Goal: Task Accomplishment & Management: Complete application form

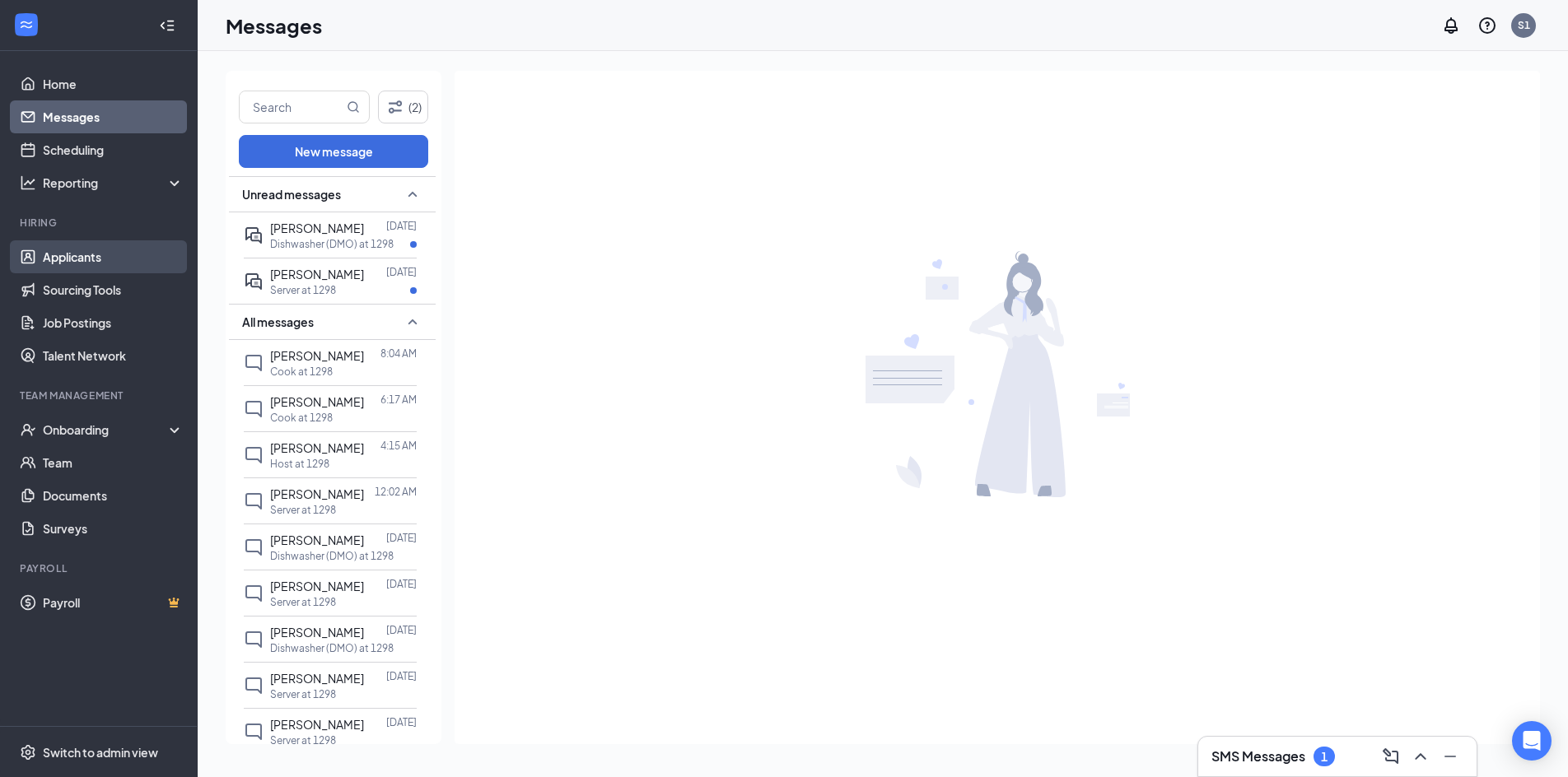
click at [92, 247] on link "Applicants" at bounding box center [113, 257] width 141 height 33
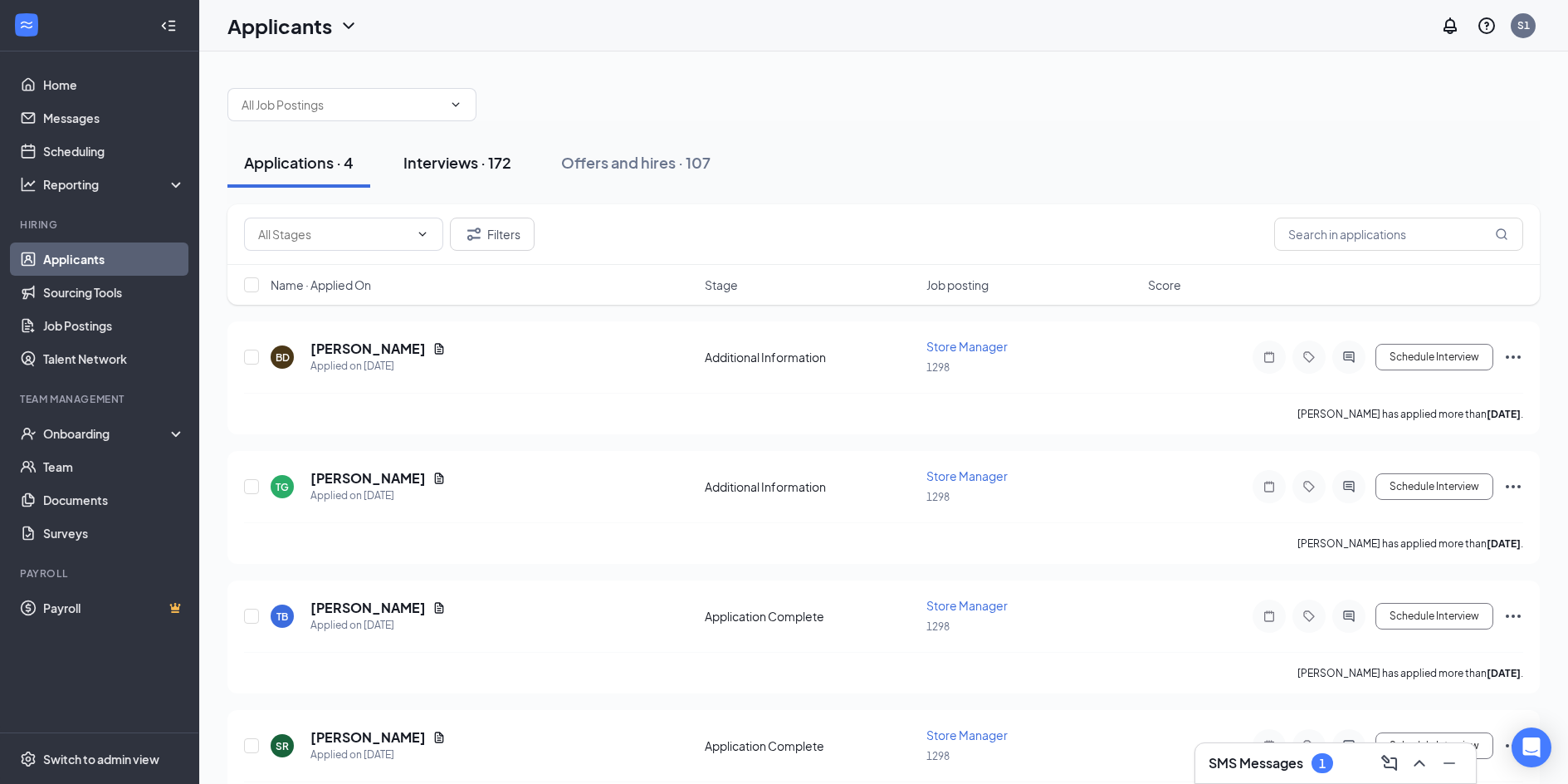
click at [432, 159] on div "Interviews · 172" at bounding box center [458, 162] width 108 height 21
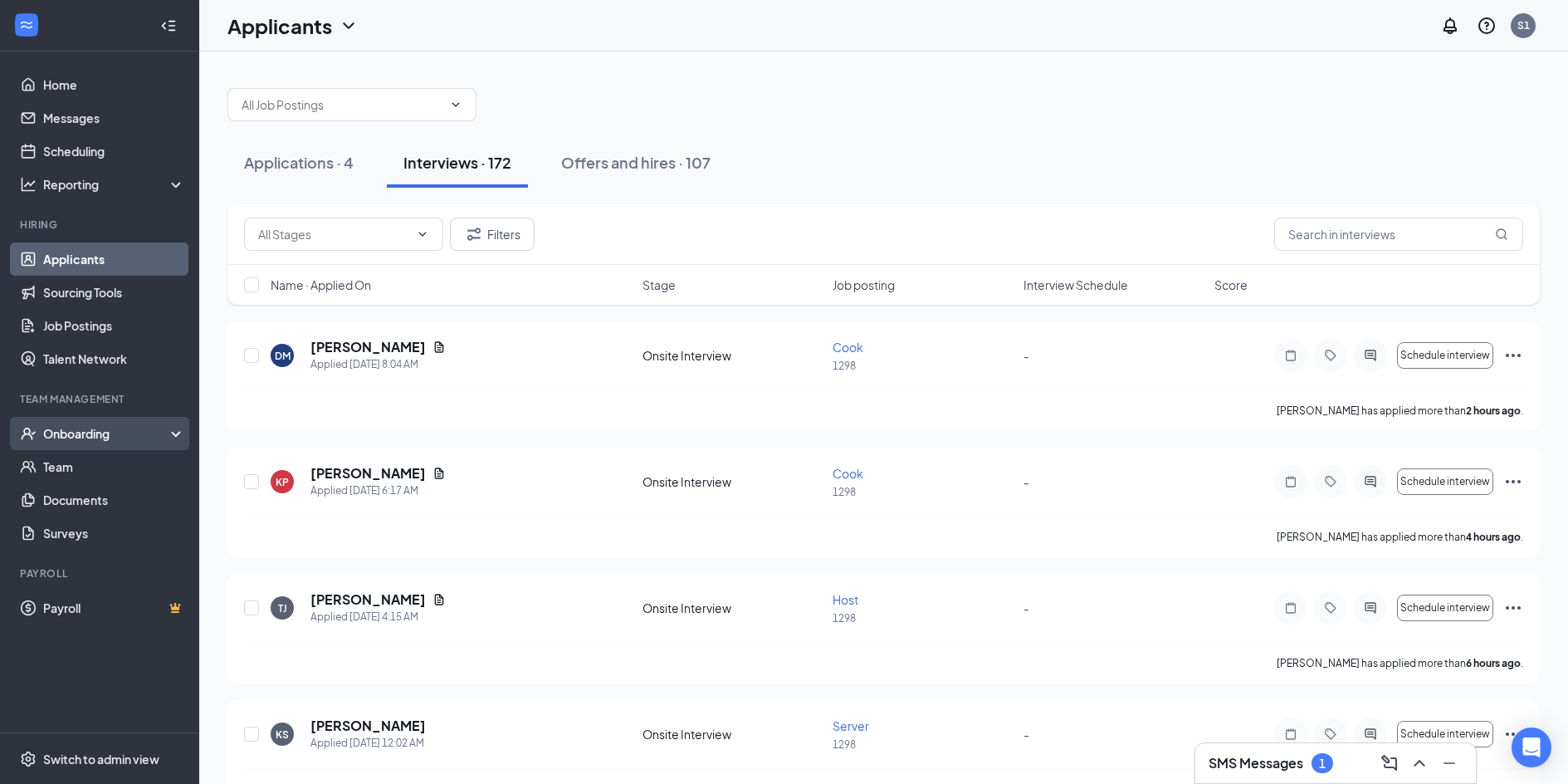
click at [85, 437] on div "Onboarding" at bounding box center [106, 433] width 128 height 16
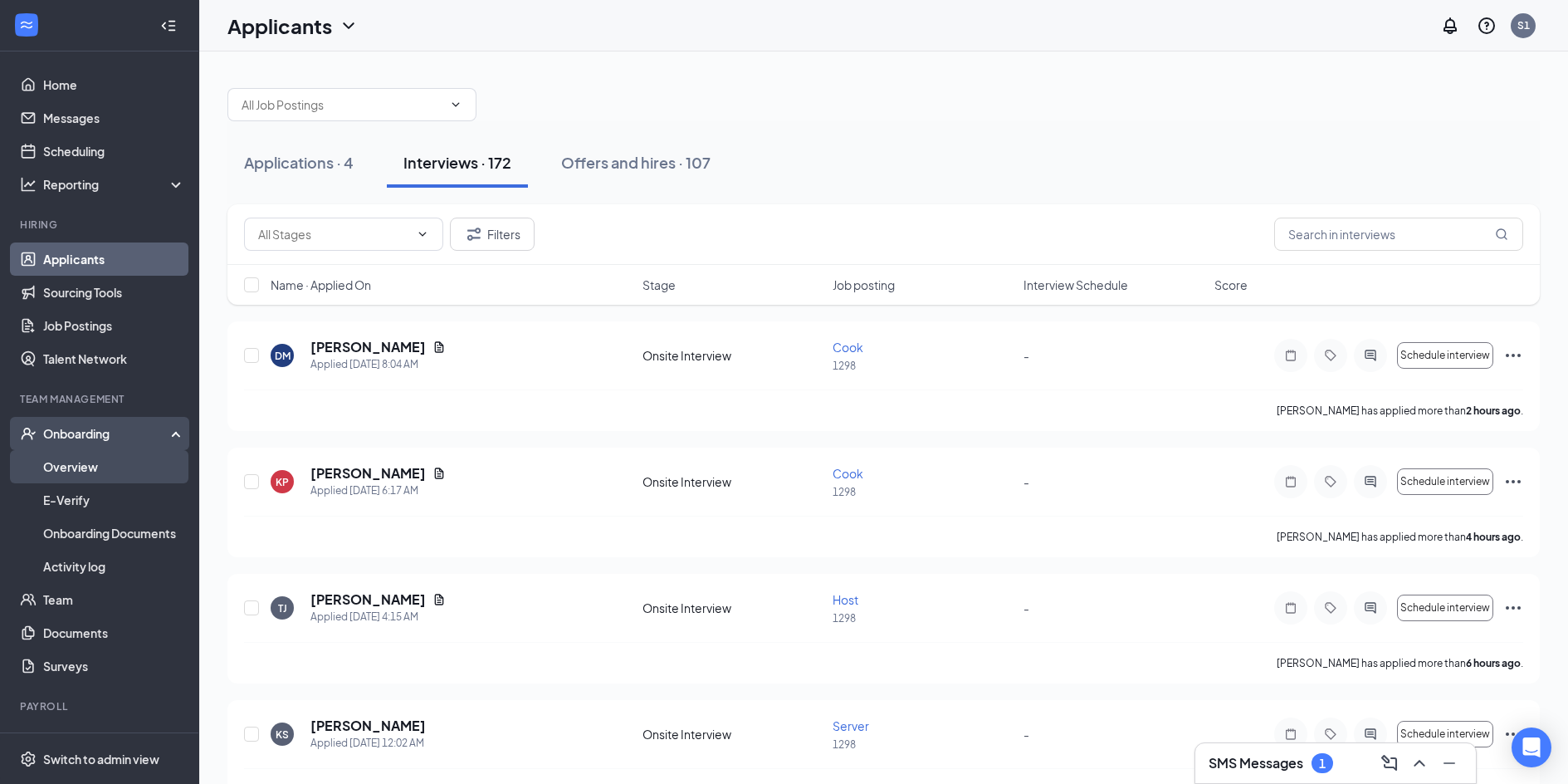
click at [89, 474] on link "Overview" at bounding box center [114, 467] width 142 height 33
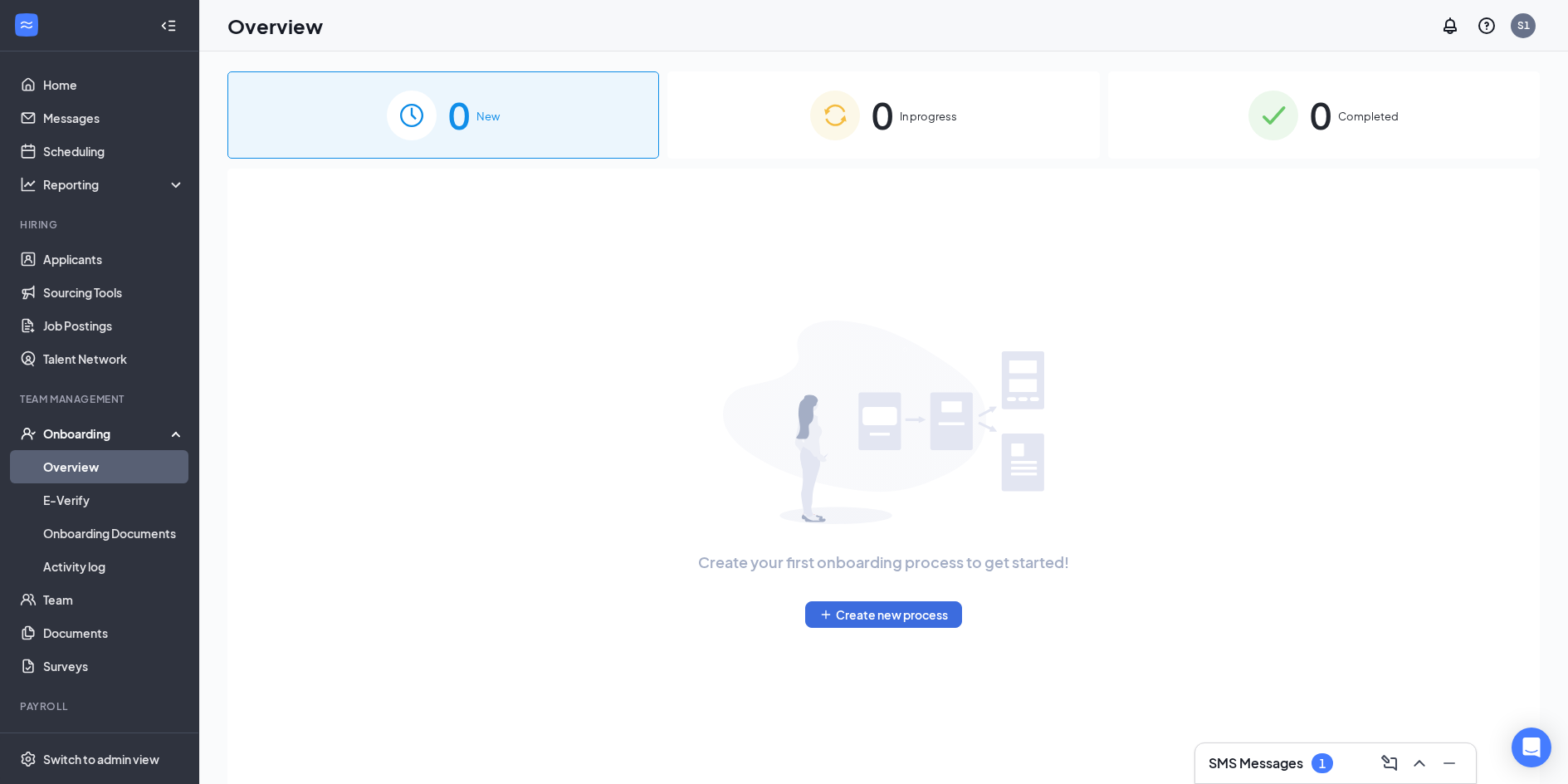
click at [895, 142] on div "0 In progress" at bounding box center [884, 115] width 432 height 87
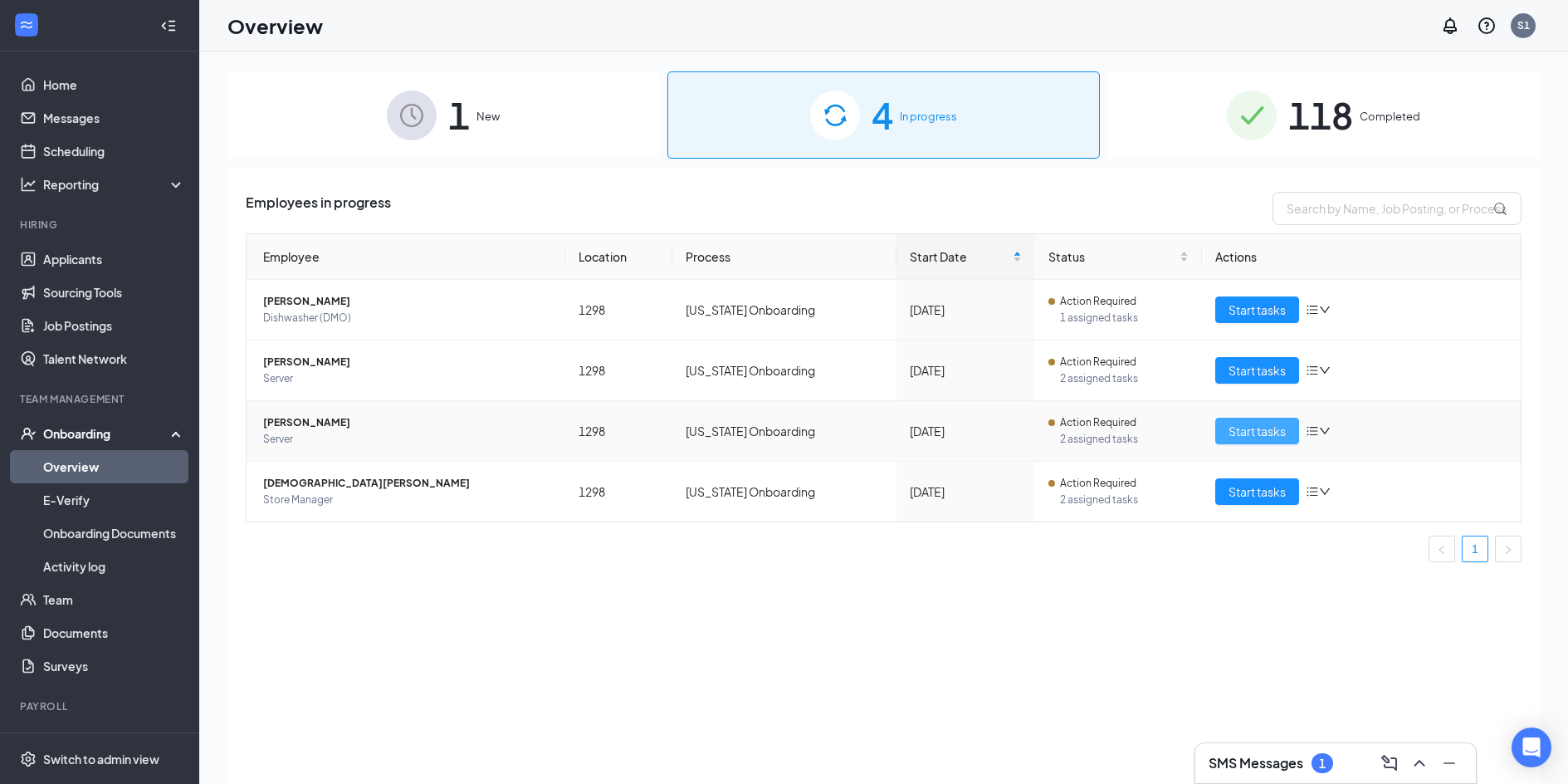
click at [1279, 431] on span "Start tasks" at bounding box center [1257, 431] width 57 height 18
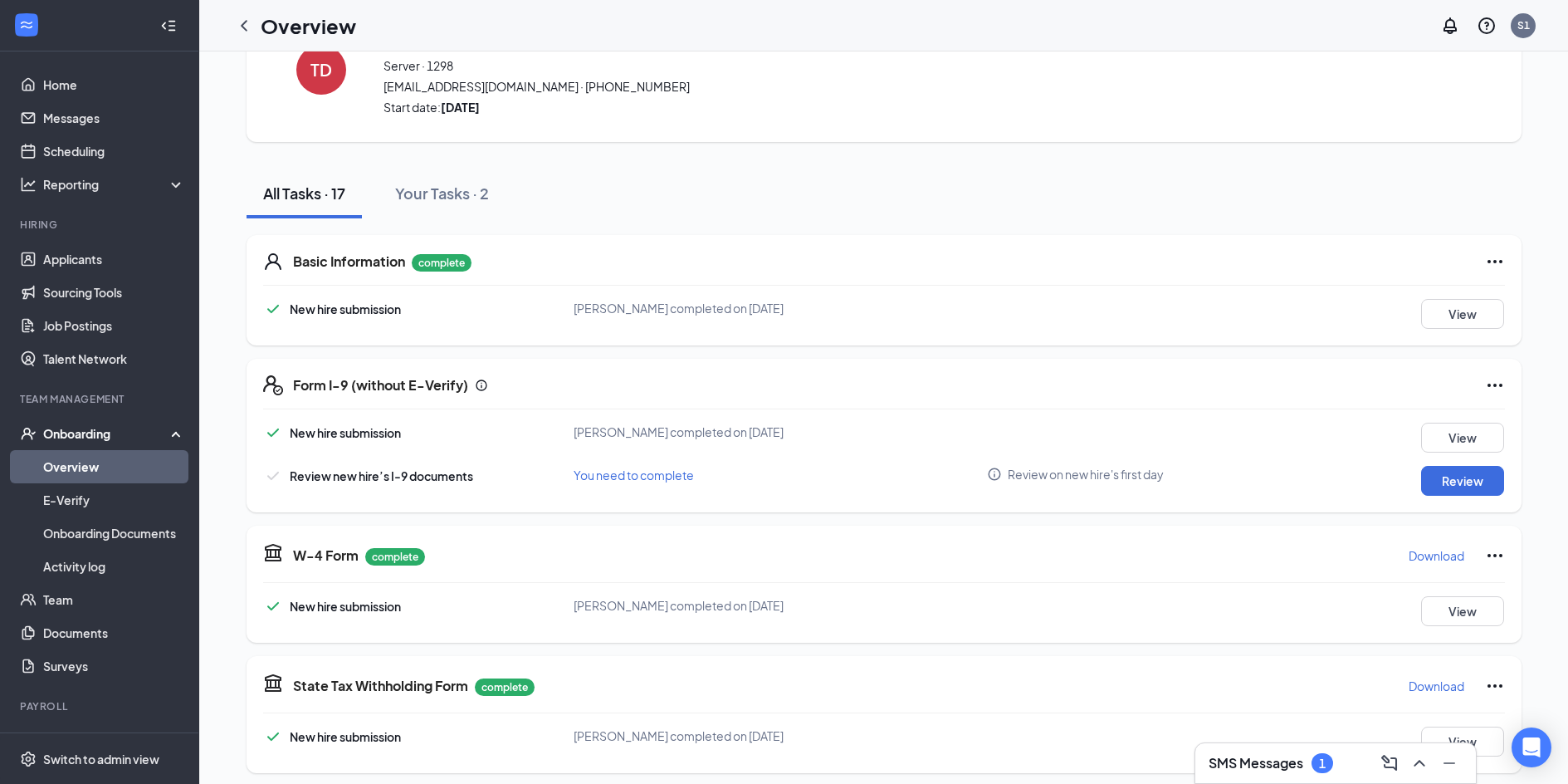
scroll to position [166, 0]
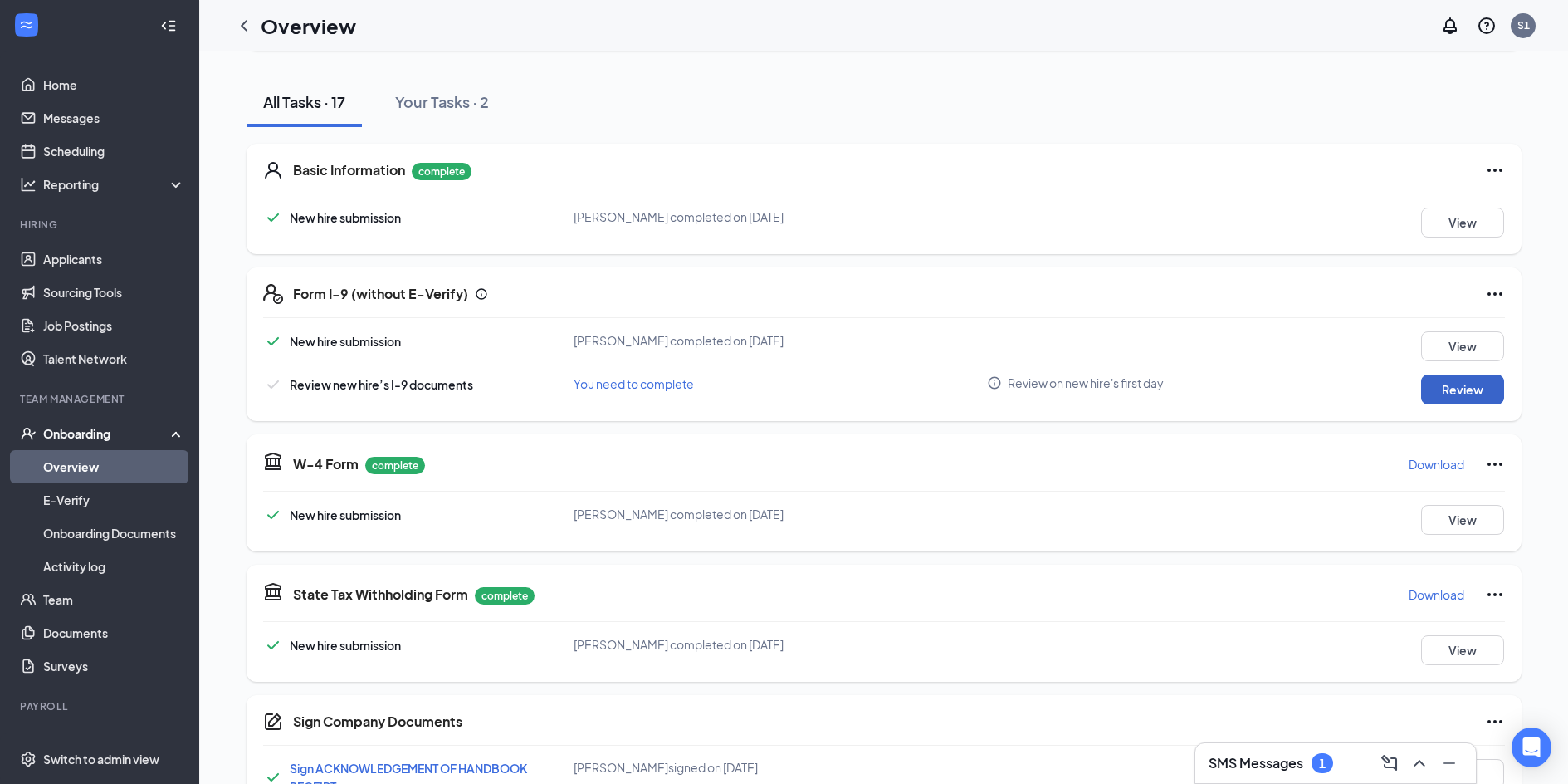
click at [1441, 401] on button "Review" at bounding box center [1463, 389] width 83 height 30
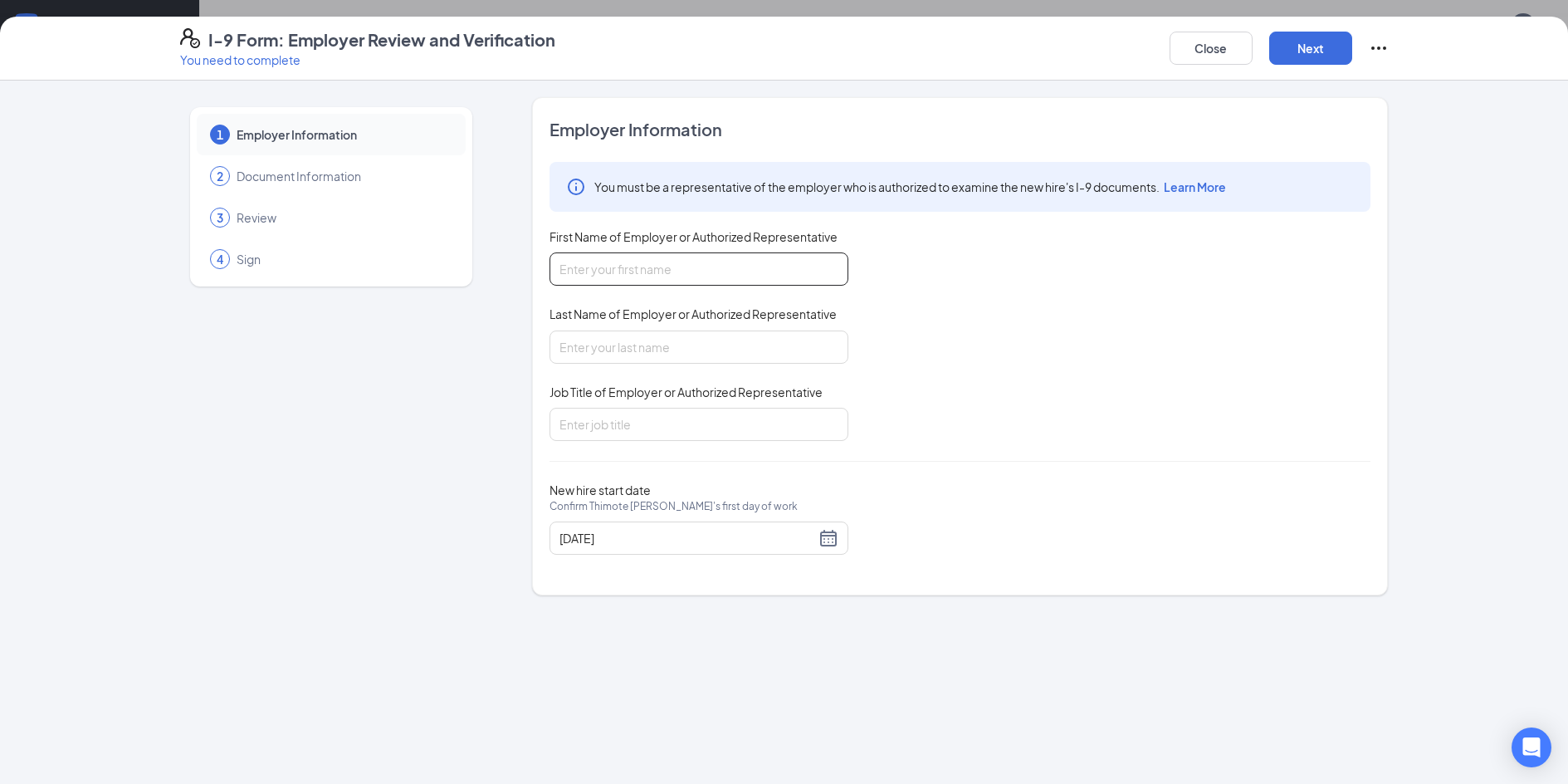
click at [744, 267] on input "First Name of Employer or Authorized Representative" at bounding box center [699, 268] width 299 height 33
type input "[PERSON_NAME]"
type input "Gallardo"
type input "GM"
click at [1331, 39] on button "Next" at bounding box center [1311, 48] width 83 height 33
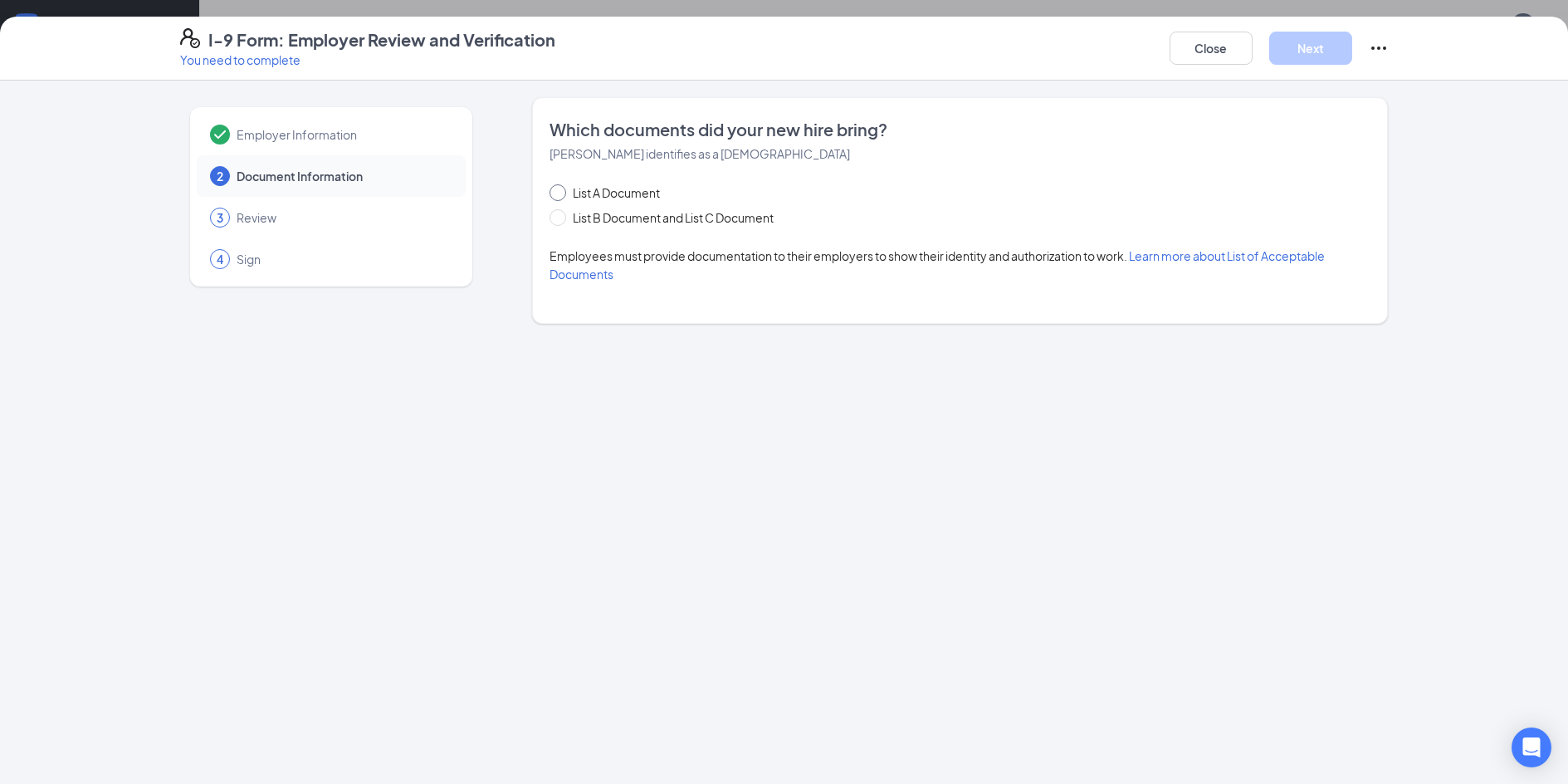
click at [642, 191] on span "List A Document" at bounding box center [616, 192] width 100 height 18
click at [562, 191] on input "List A Document" at bounding box center [556, 190] width 12 height 12
radio input "true"
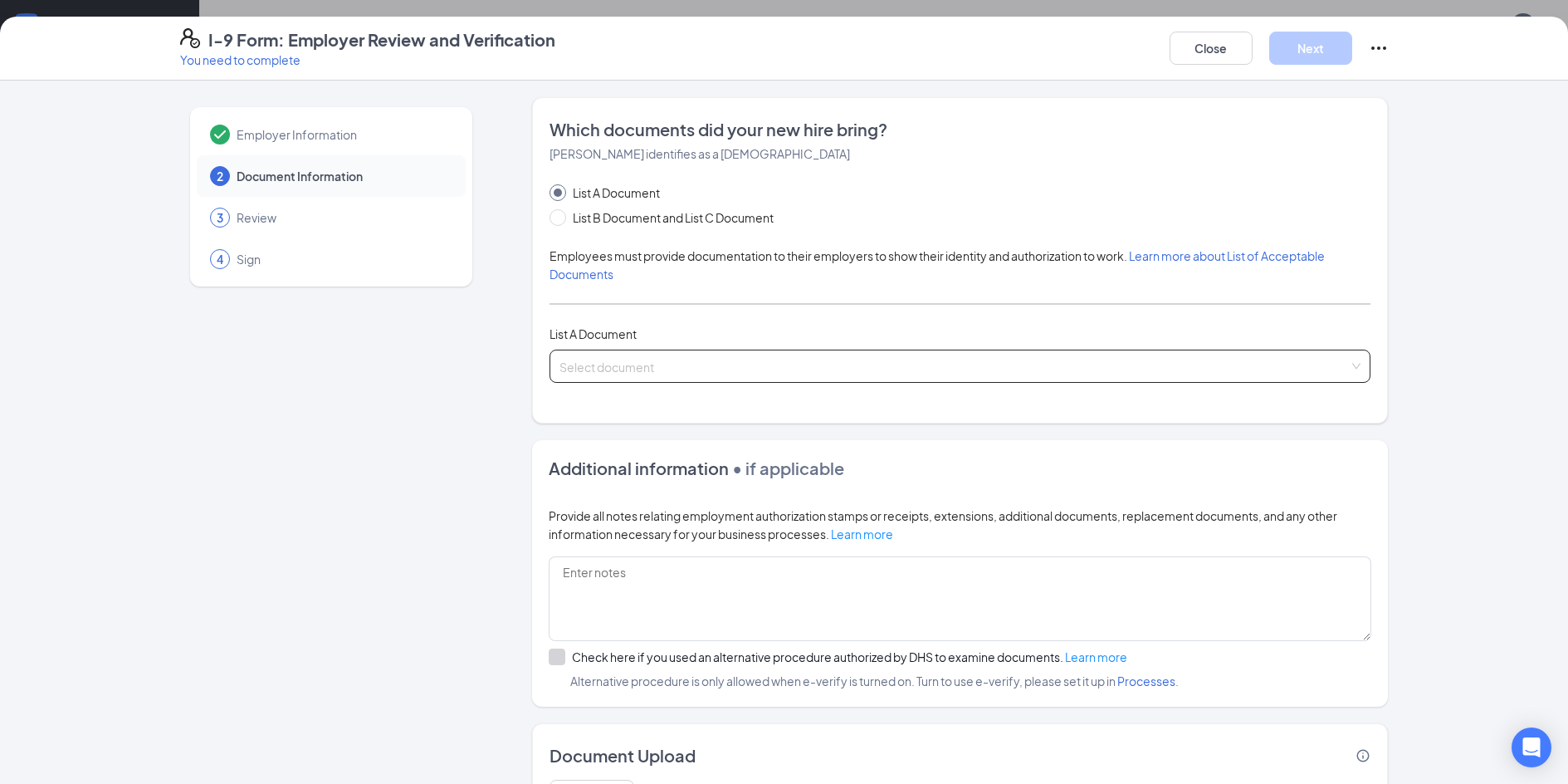
click at [685, 377] on span at bounding box center [954, 366] width 790 height 32
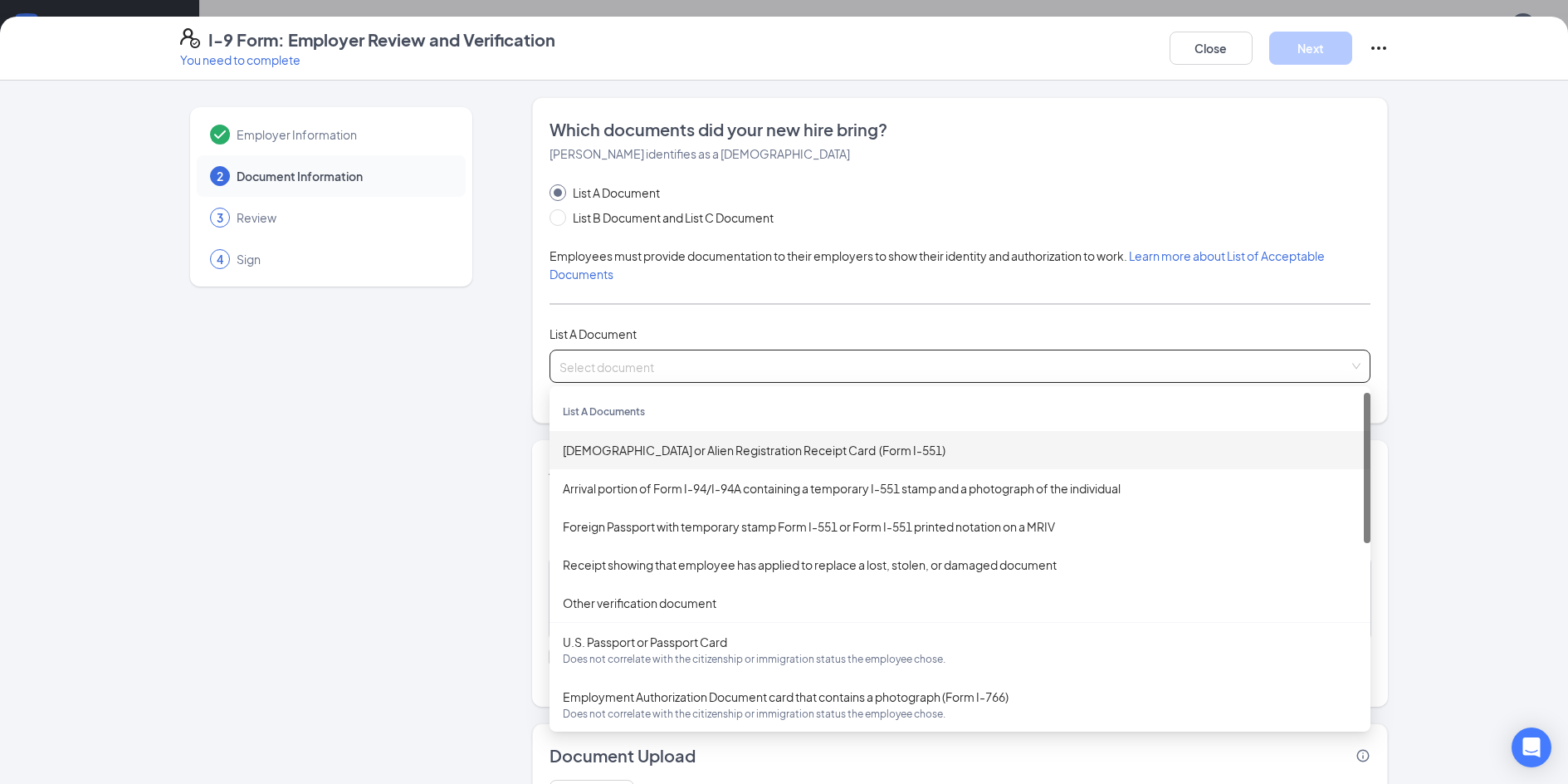
click at [697, 454] on div "[DEMOGRAPHIC_DATA] or Alien Registration Receipt Card (Form I-551)" at bounding box center [960, 449] width 795 height 18
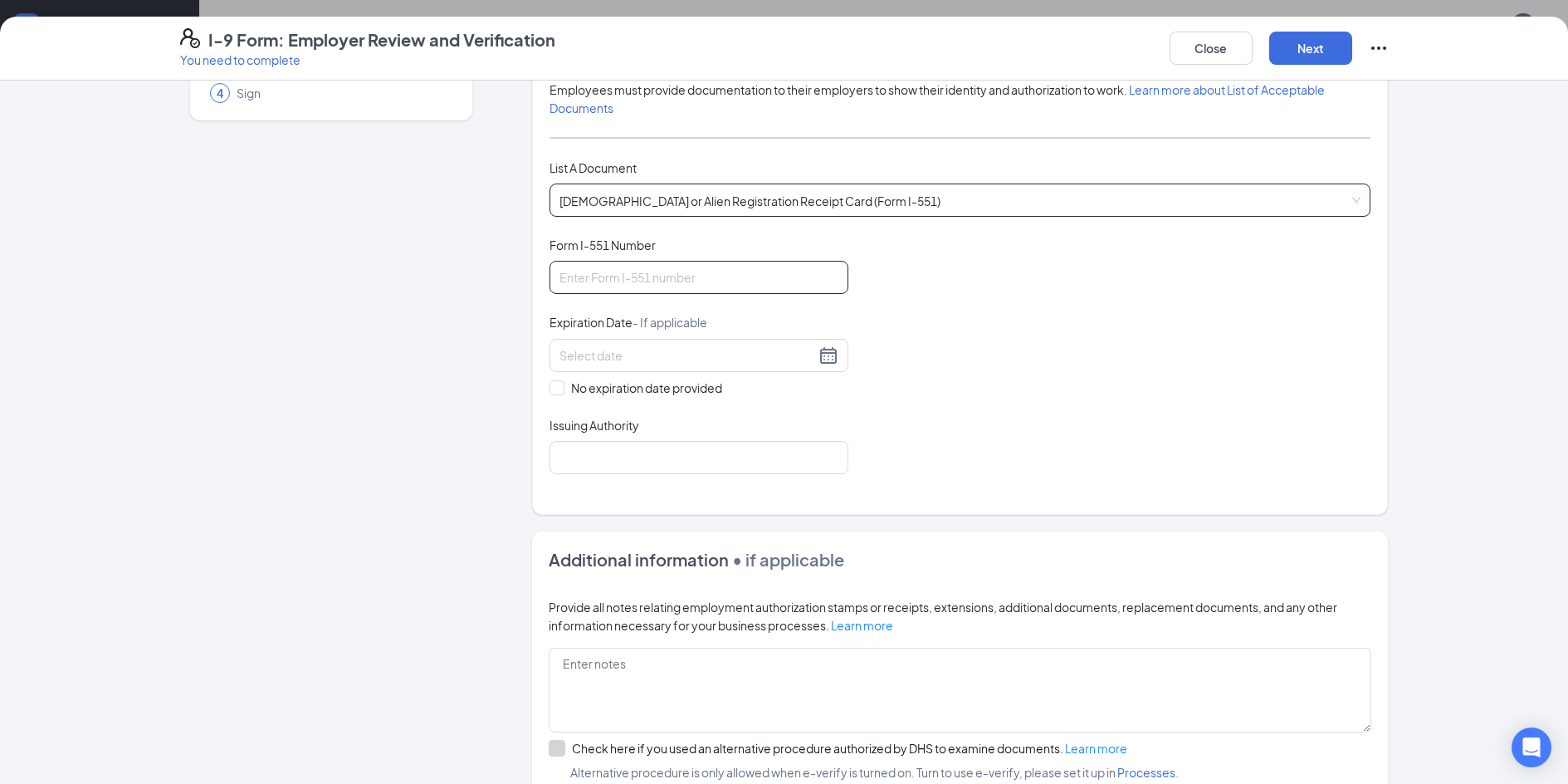
drag, startPoint x: 718, startPoint y: 280, endPoint x: 738, endPoint y: 288, distance: 21.5
click at [718, 280] on input "Form I-551 Number" at bounding box center [699, 277] width 299 height 33
type input "LIN1890425319"
click at [783, 351] on input at bounding box center [688, 355] width 255 height 18
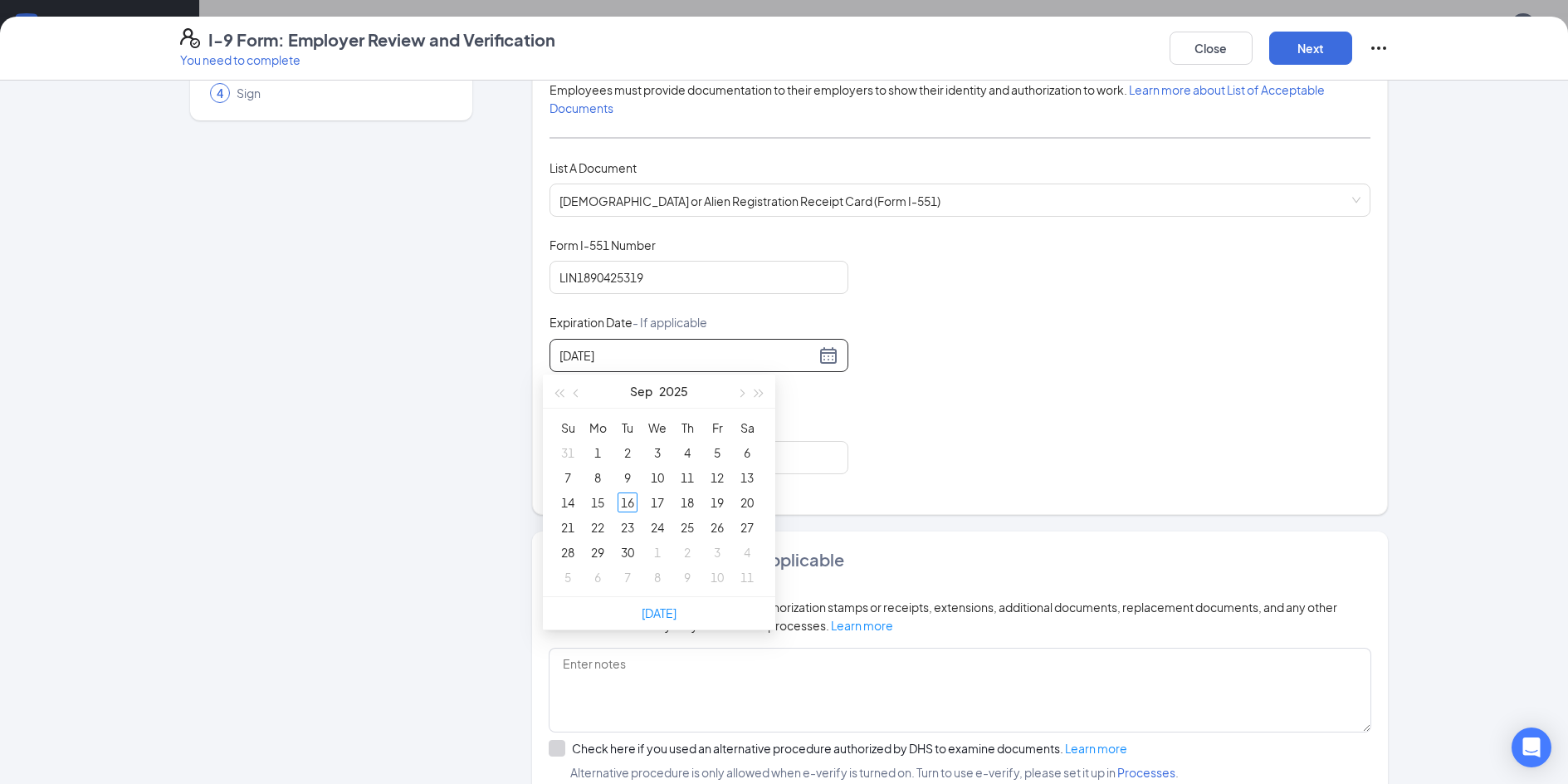
type input "[DATE]"
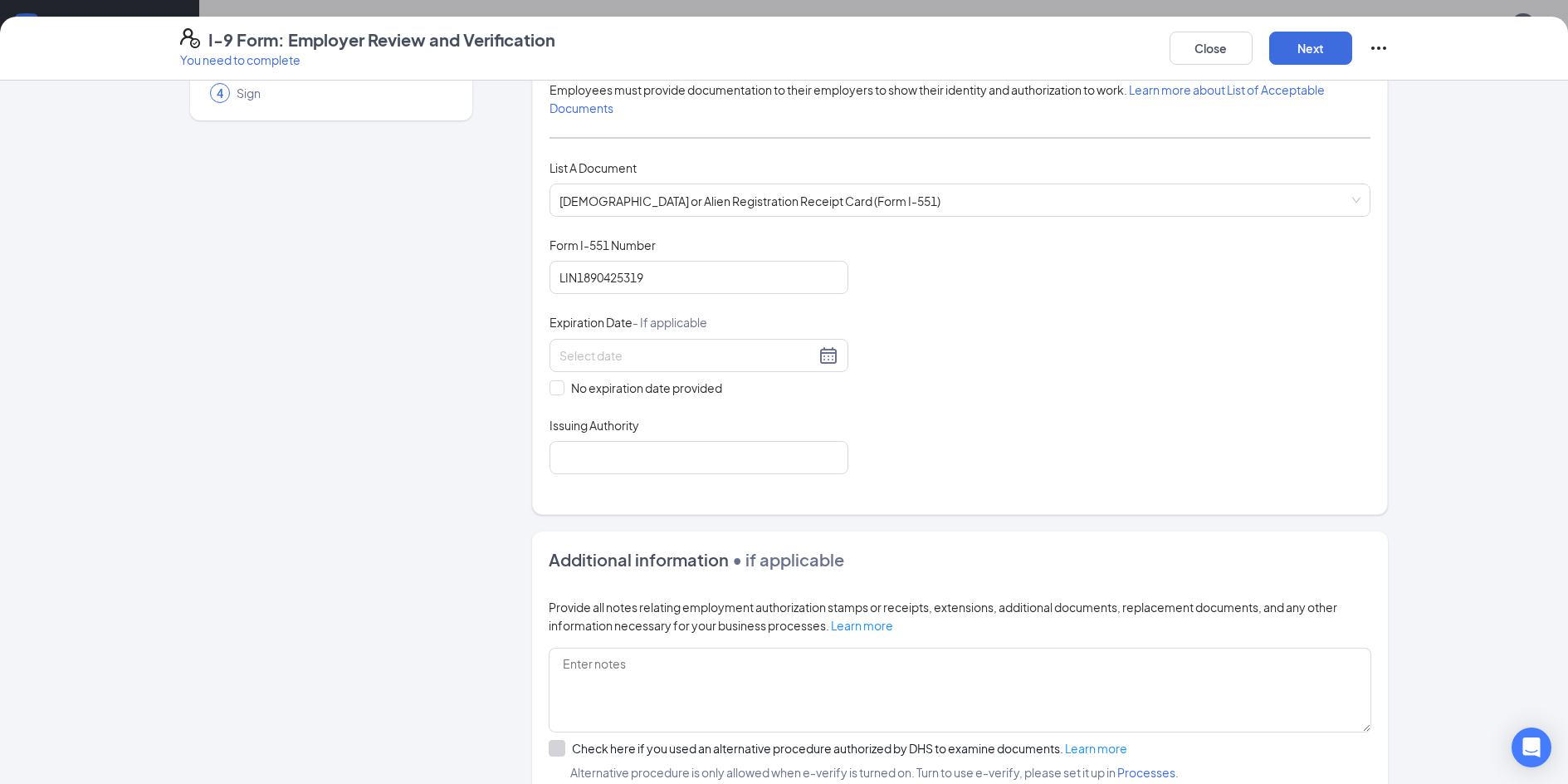
click at [958, 333] on div "Document Title [DEMOGRAPHIC_DATA] or Alien Registration Receipt Card (Form I-55…" at bounding box center [960, 355] width 821 height 238
click at [739, 341] on div at bounding box center [699, 355] width 299 height 33
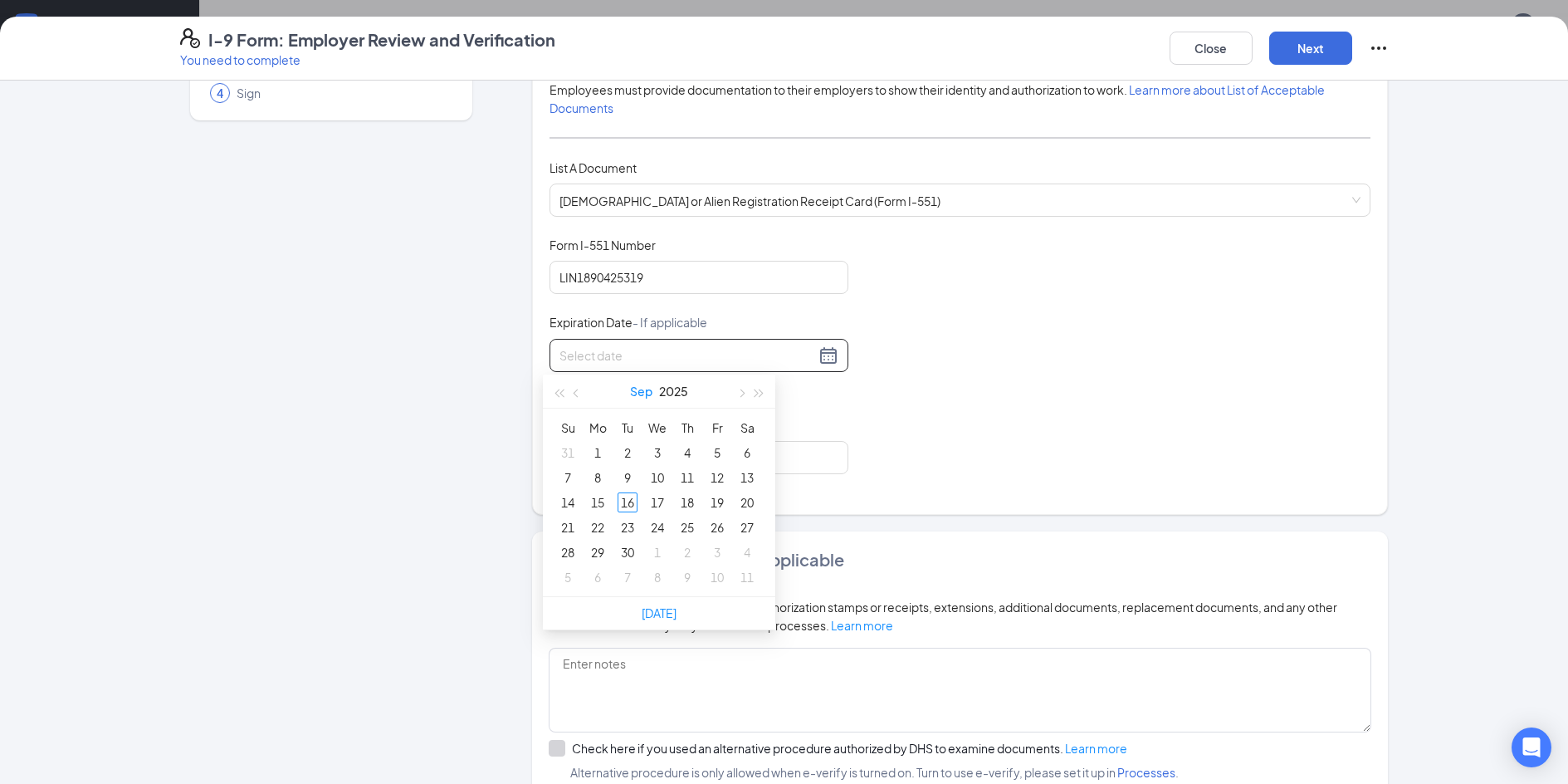
click at [636, 385] on button "Sep" at bounding box center [641, 391] width 22 height 33
click at [735, 450] on td "Mar" at bounding box center [731, 436] width 73 height 55
type input "[DATE]"
click at [683, 395] on button "2025" at bounding box center [673, 391] width 29 height 33
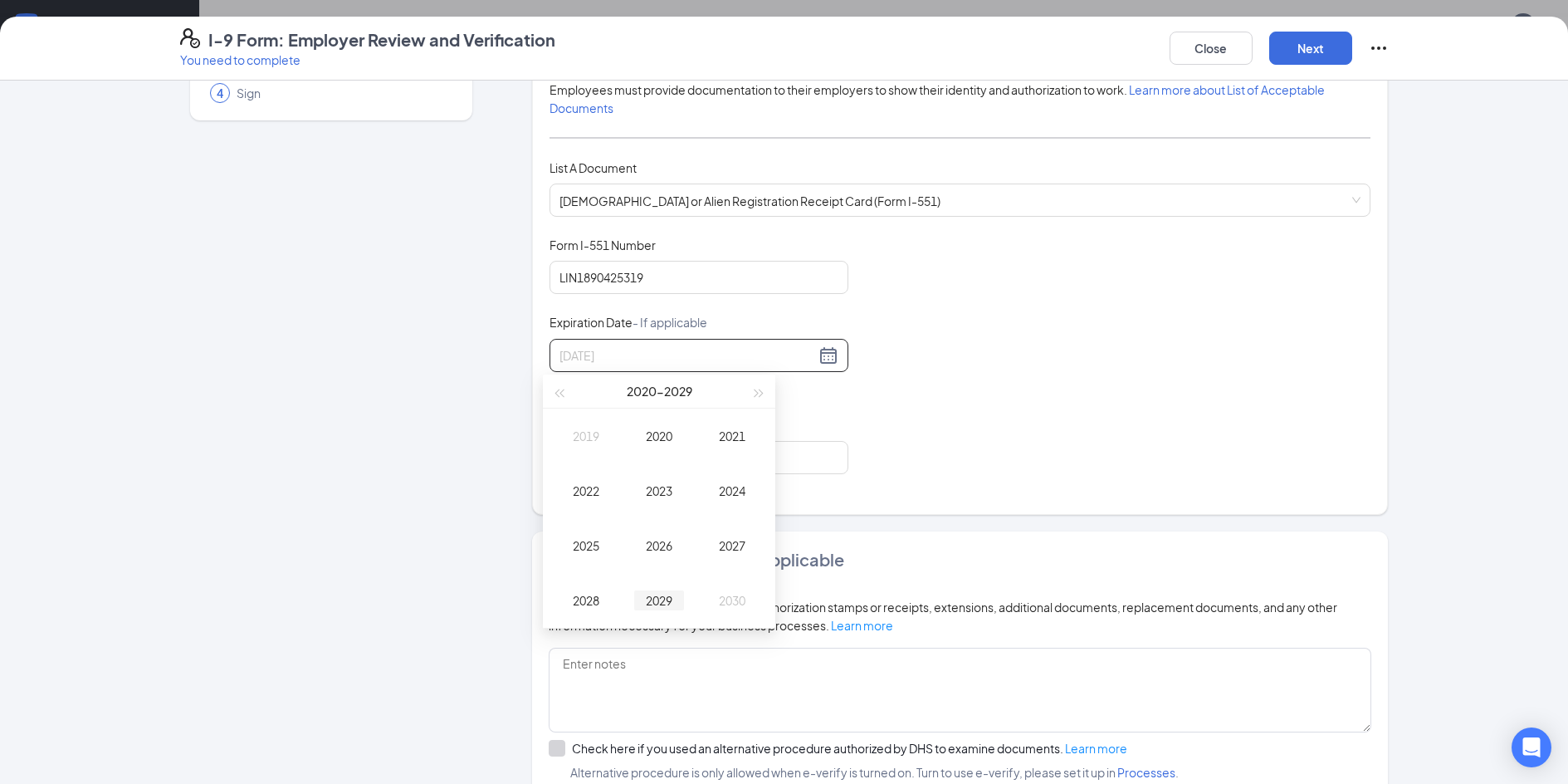
click at [668, 586] on td "2029" at bounding box center [658, 600] width 73 height 55
type input "[DATE]"
click at [634, 554] on div "27" at bounding box center [627, 552] width 20 height 20
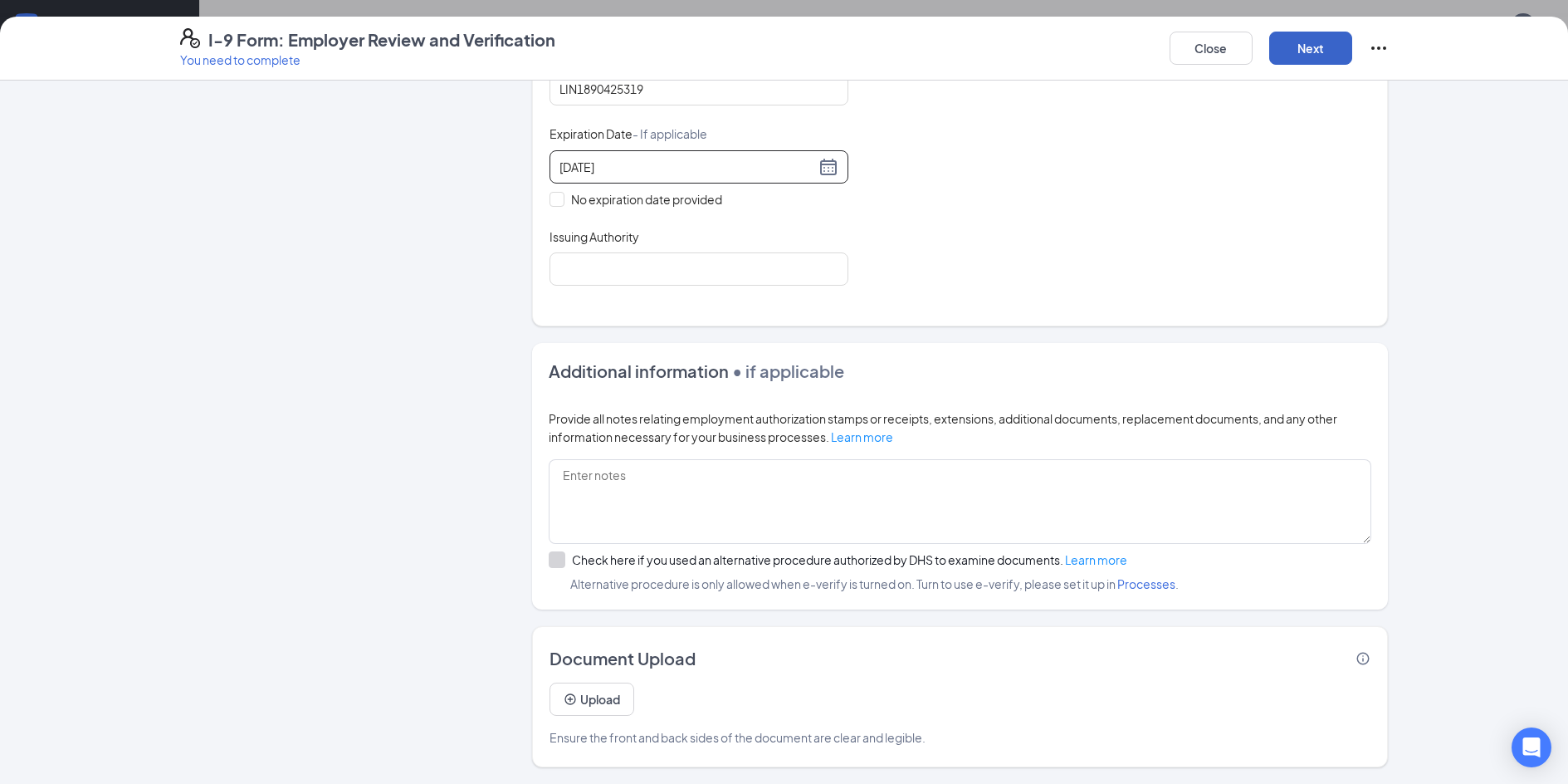
click at [1279, 44] on button "Next" at bounding box center [1311, 48] width 83 height 33
click at [677, 266] on input "Issuing Authority" at bounding box center [699, 268] width 299 height 33
type input "[GEOGRAPHIC_DATA]"
click at [1280, 46] on button "Next" at bounding box center [1311, 48] width 83 height 33
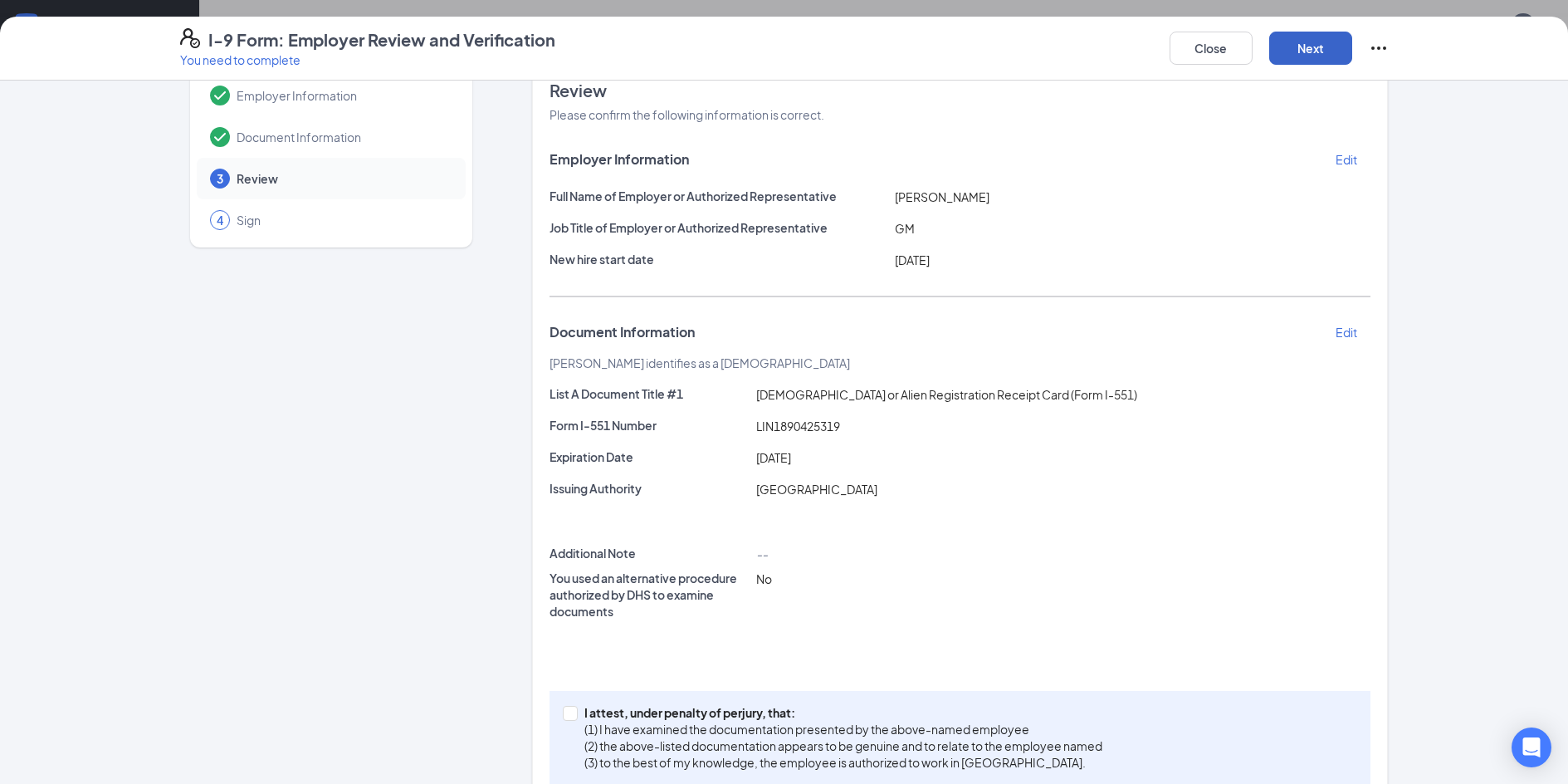
scroll to position [76, 0]
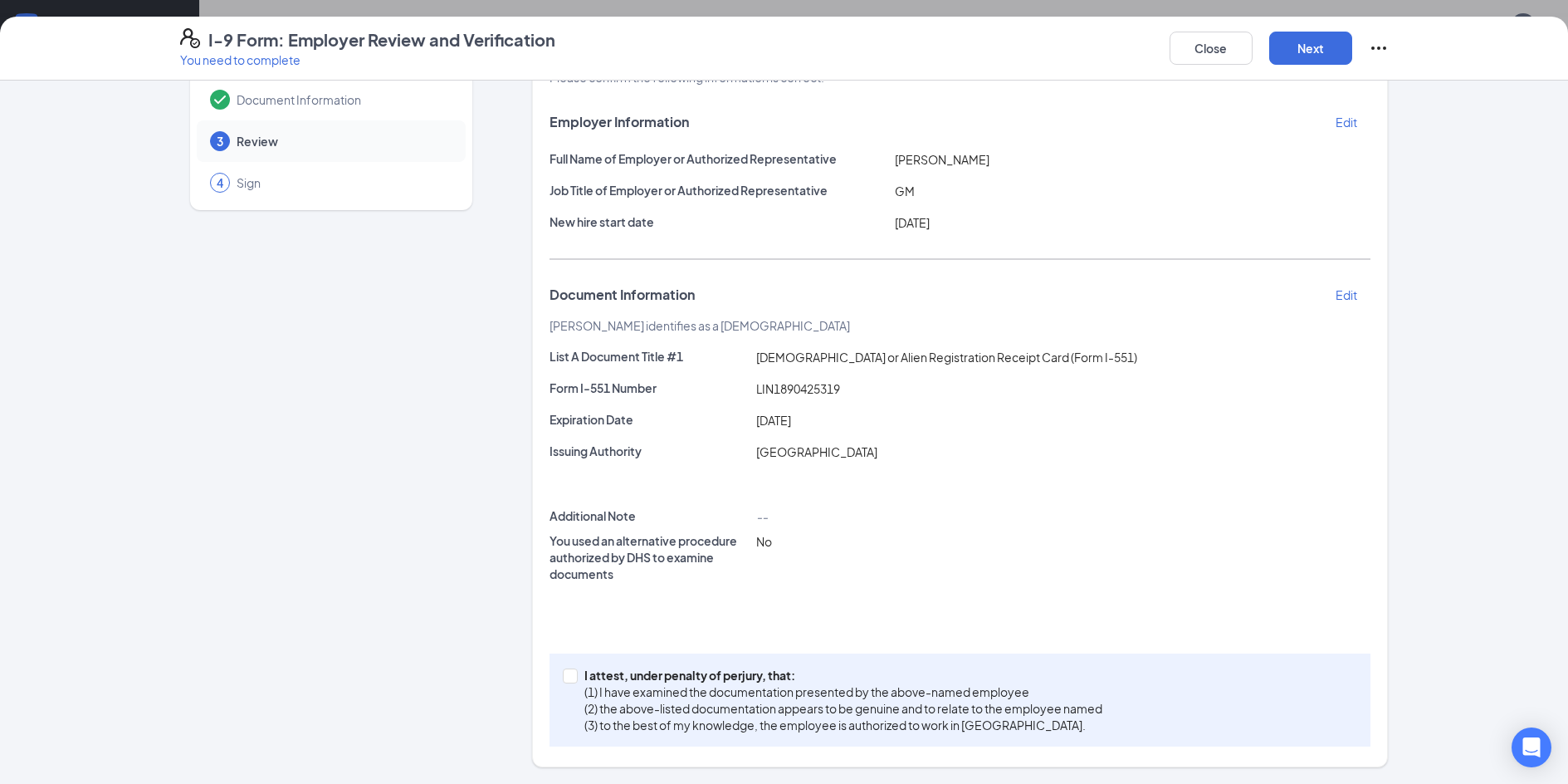
click at [550, 678] on div "I attest, under penalty of [PERSON_NAME], that: (1) I have examined the documen…" at bounding box center [960, 700] width 821 height 93
click at [563, 676] on input "I attest, under penalty of [PERSON_NAME], that: (1) I have examined the documen…" at bounding box center [569, 674] width 12 height 12
checkbox input "true"
click at [1336, 39] on button "Next" at bounding box center [1311, 48] width 83 height 33
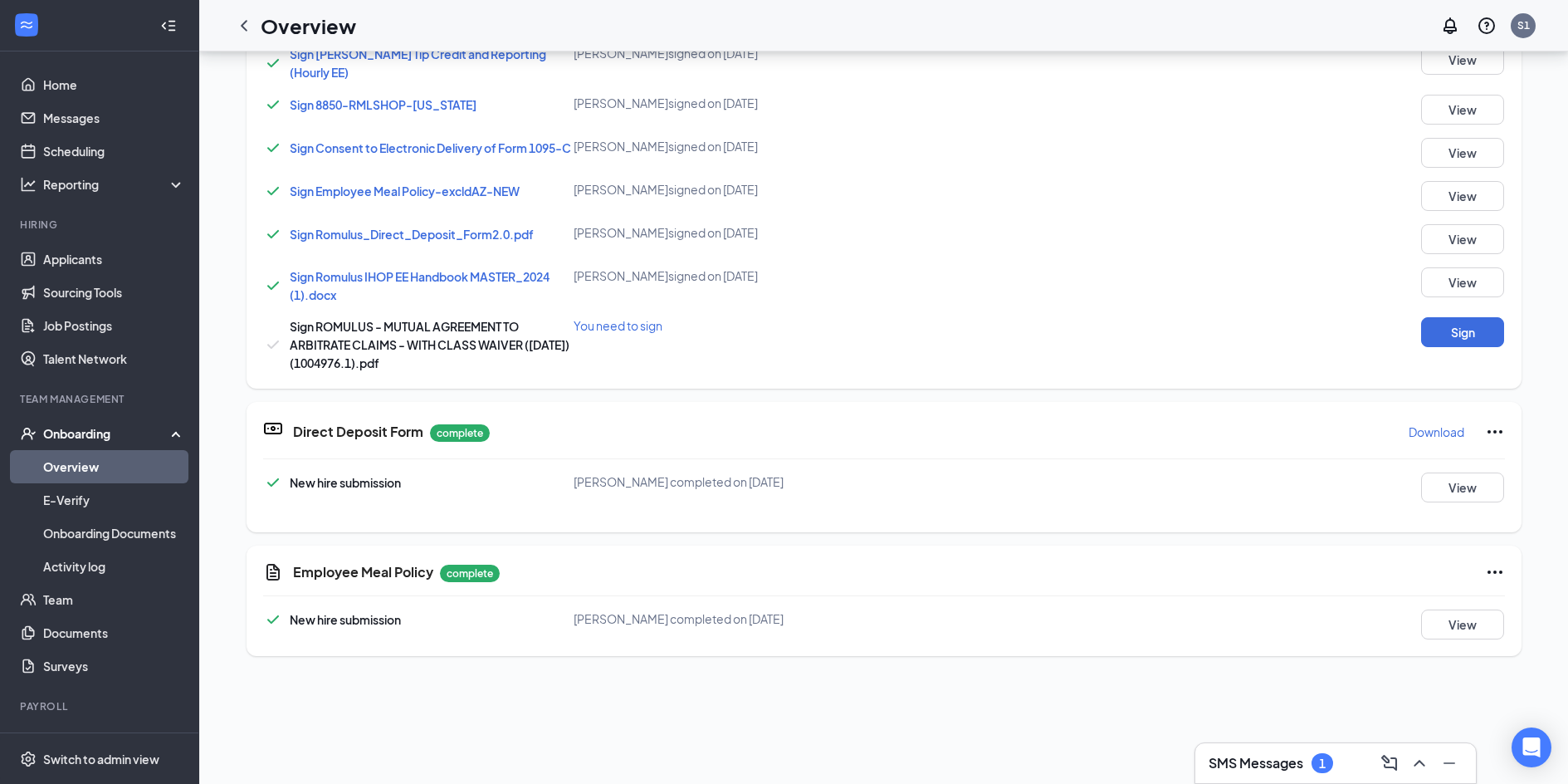
scroll to position [166, 0]
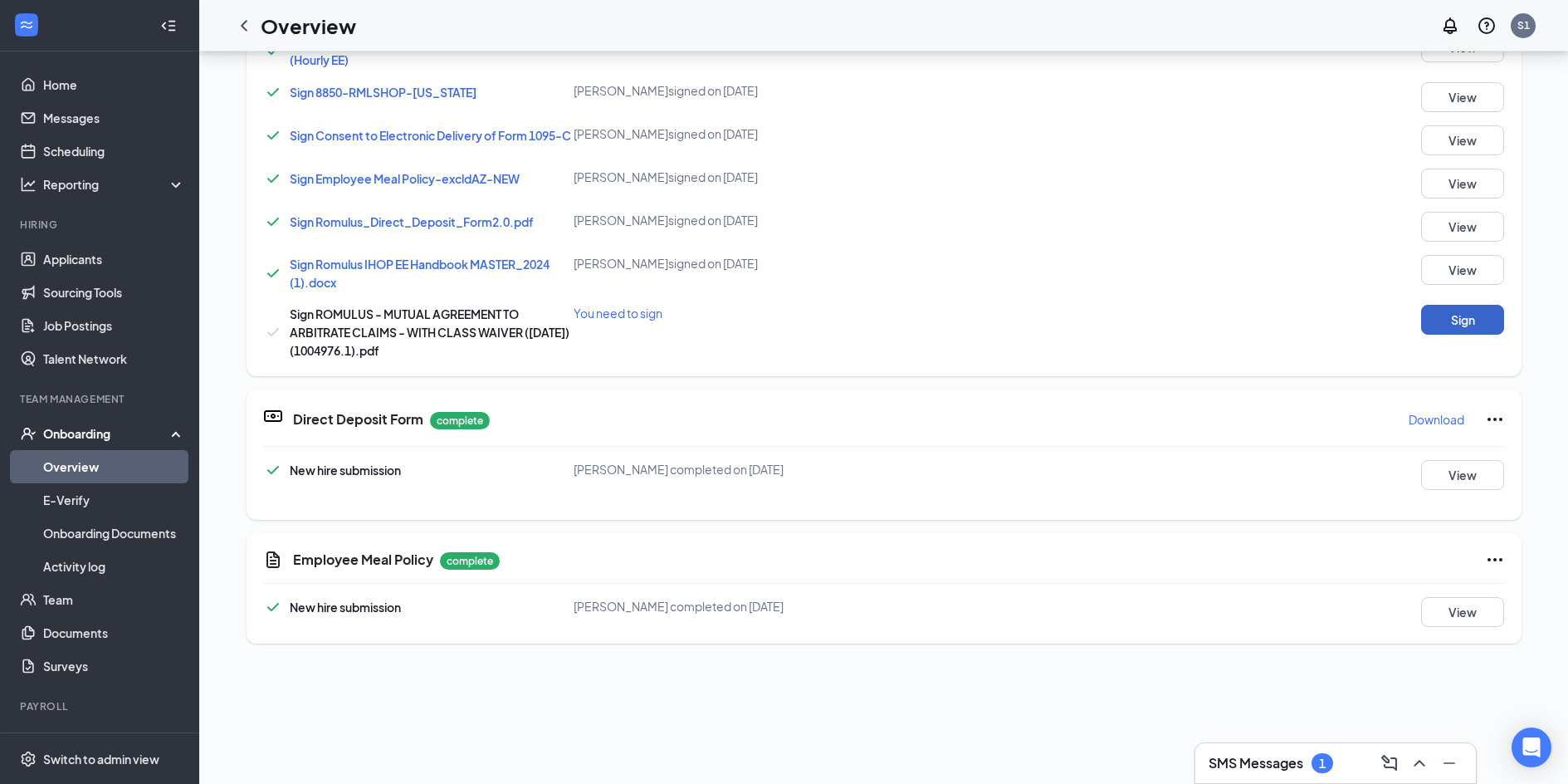
click at [1433, 317] on button "Sign" at bounding box center [1463, 319] width 83 height 30
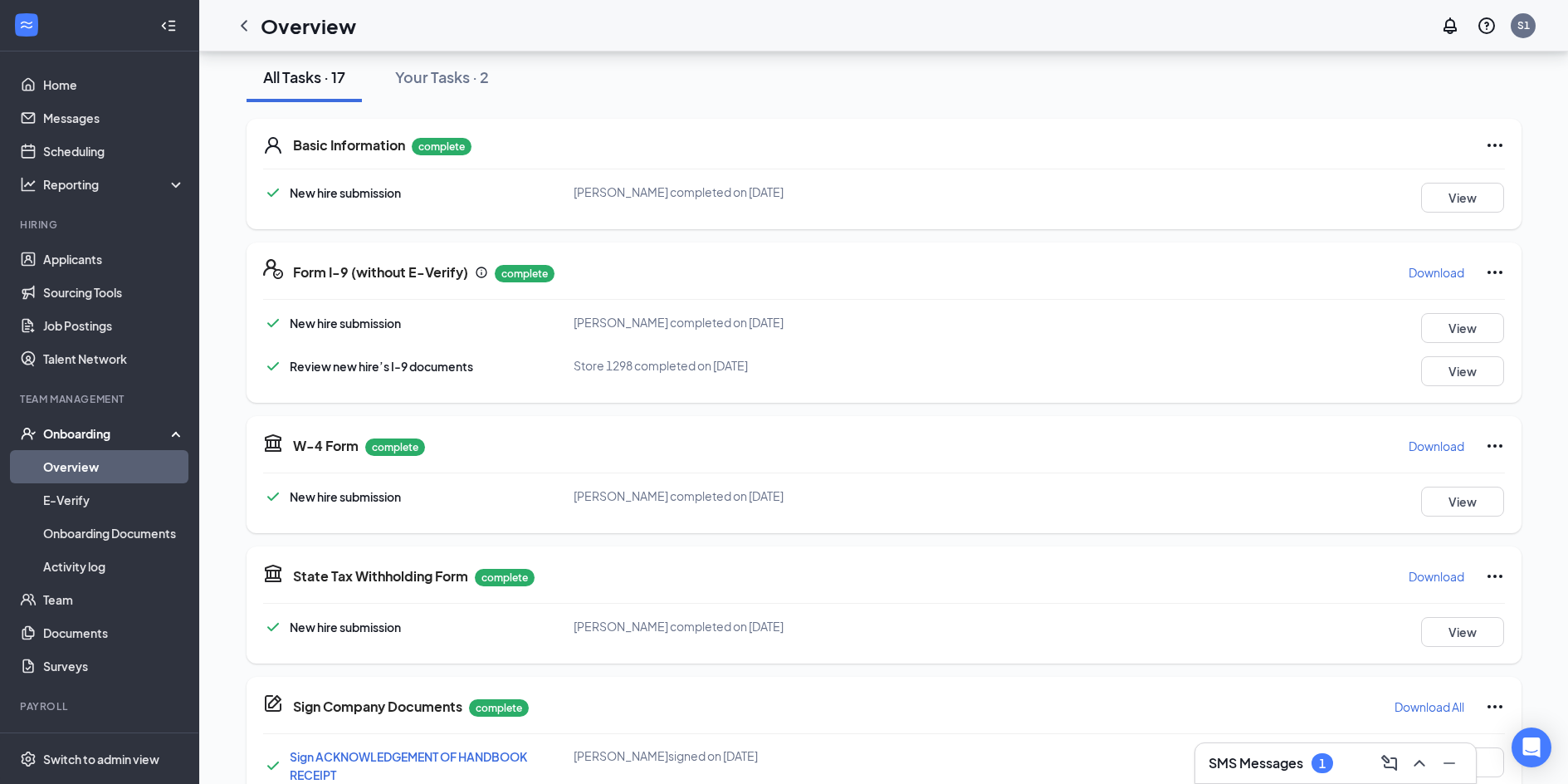
scroll to position [0, 0]
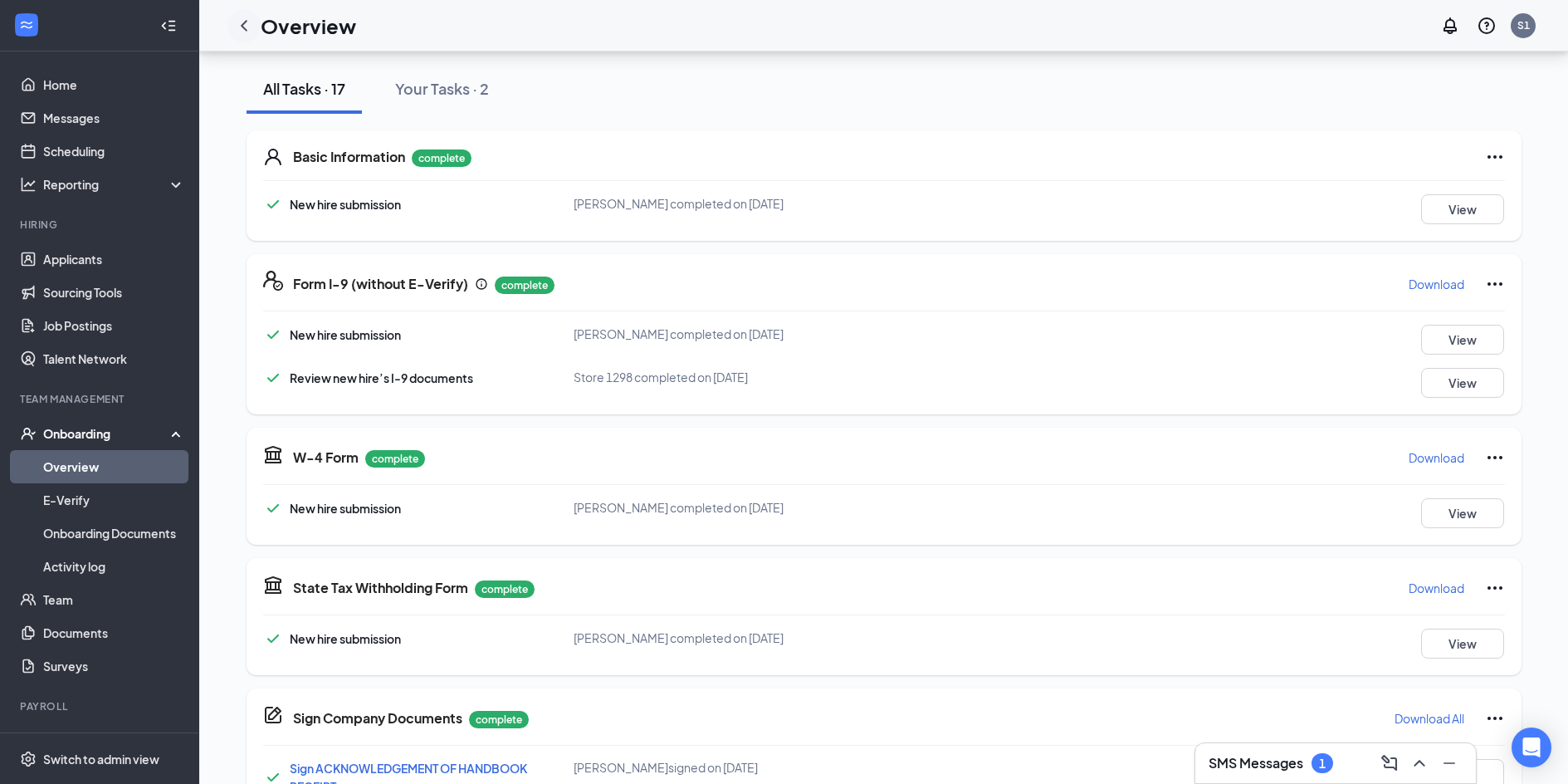
click at [239, 27] on icon "ChevronLeft" at bounding box center [243, 25] width 20 height 20
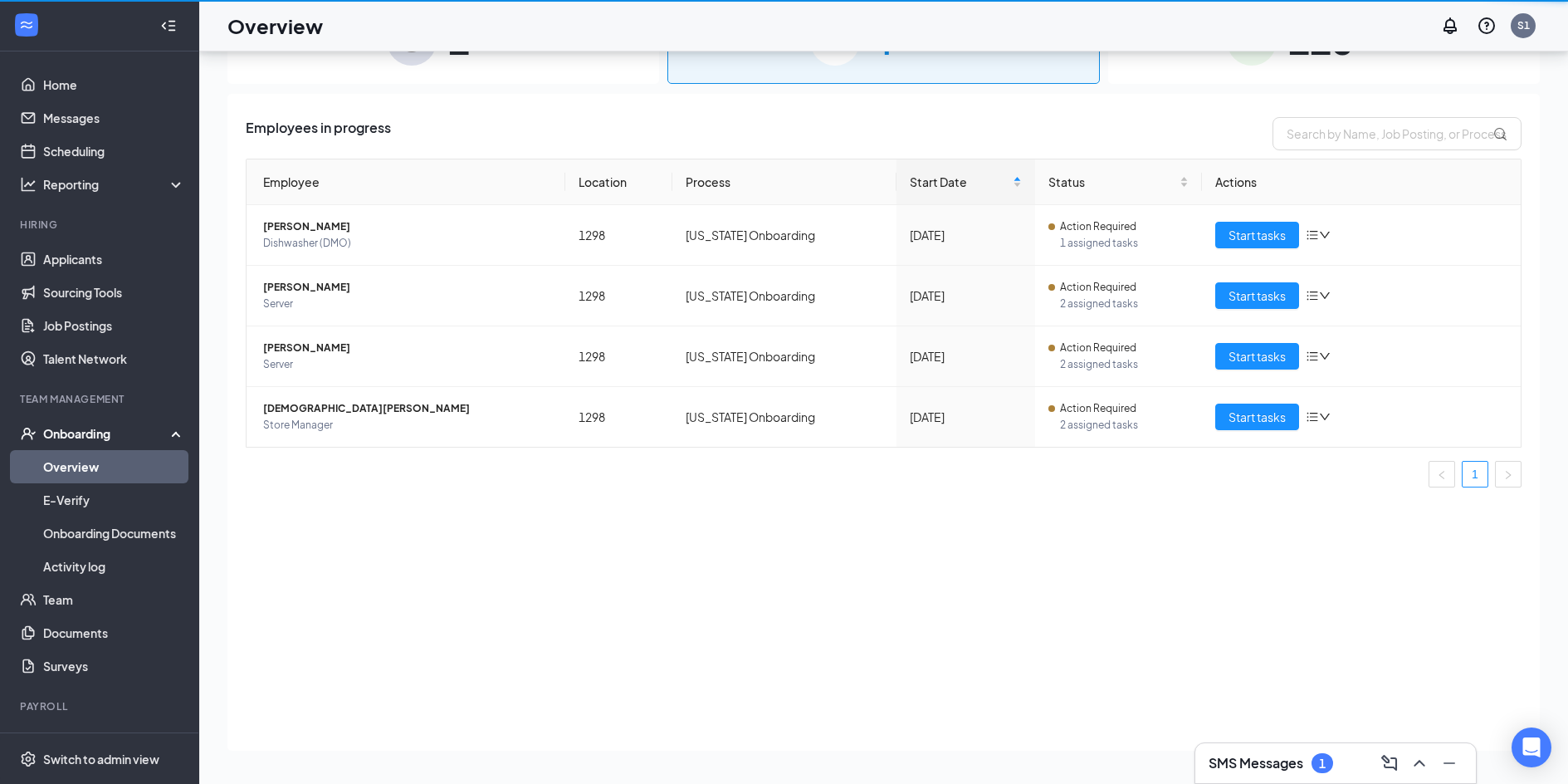
scroll to position [75, 0]
